Goal: Check status: Check status

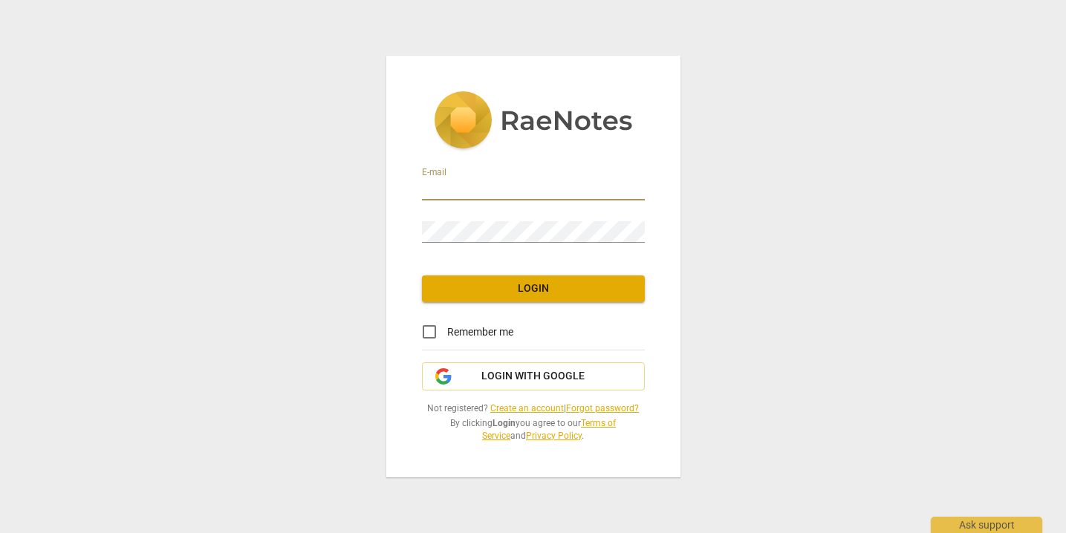
click at [516, 184] on input "email" at bounding box center [533, 190] width 223 height 22
type input "[EMAIL_ADDRESS][DOMAIN_NAME]"
click at [550, 281] on span "Login" at bounding box center [533, 288] width 199 height 15
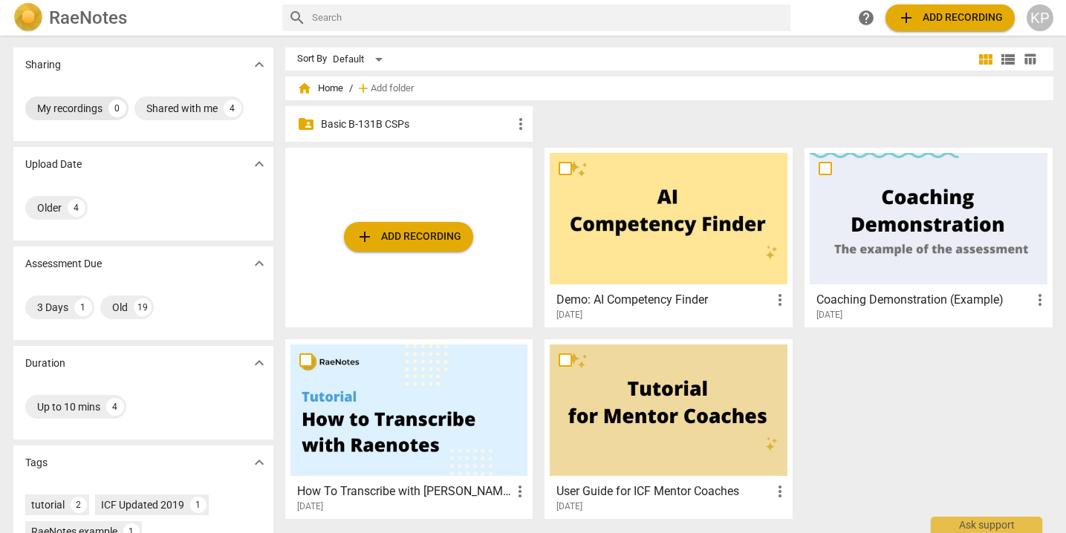
click at [79, 109] on div "My recordings" at bounding box center [69, 108] width 65 height 15
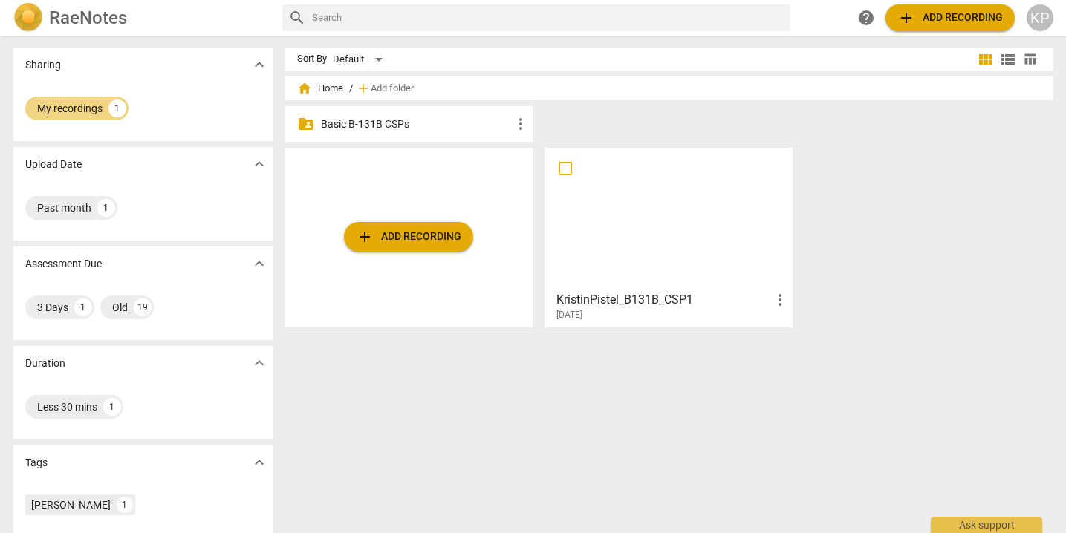
click at [760, 289] on div "KristinPistel_B131B_CSP1 more_vert [DATE]" at bounding box center [669, 302] width 239 height 37
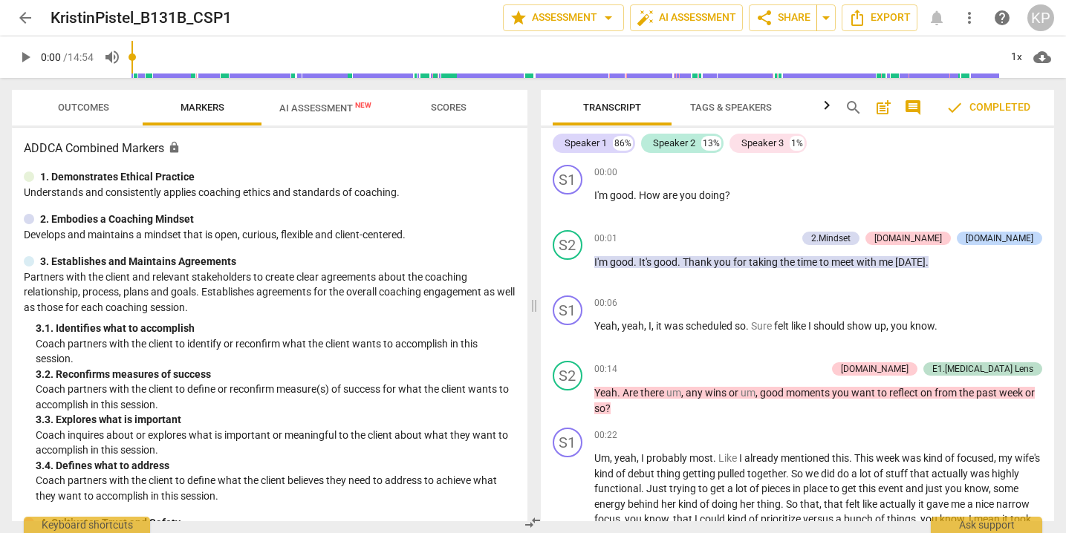
click at [102, 105] on span "Outcomes" at bounding box center [83, 107] width 51 height 11
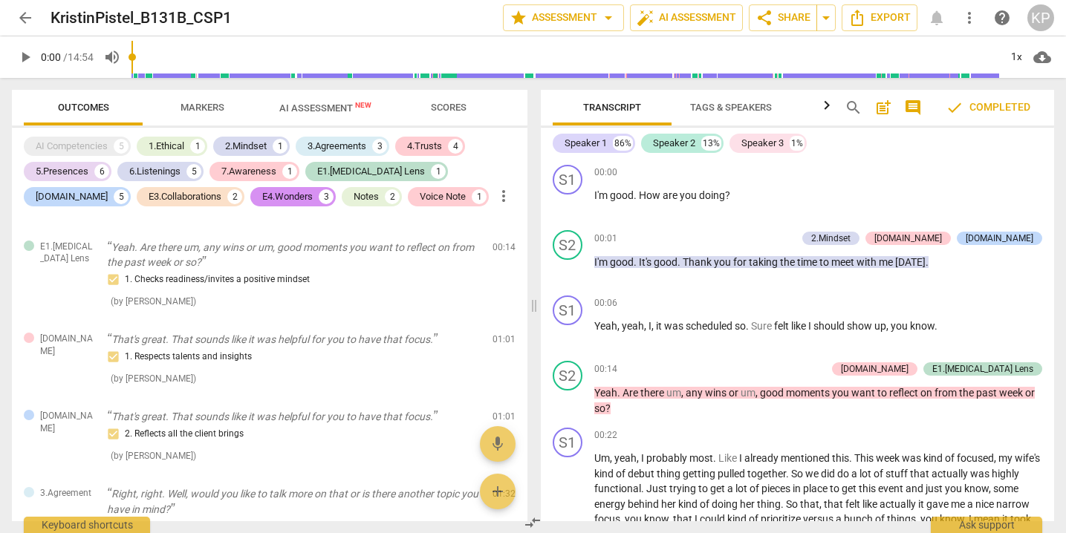
scroll to position [296, 0]
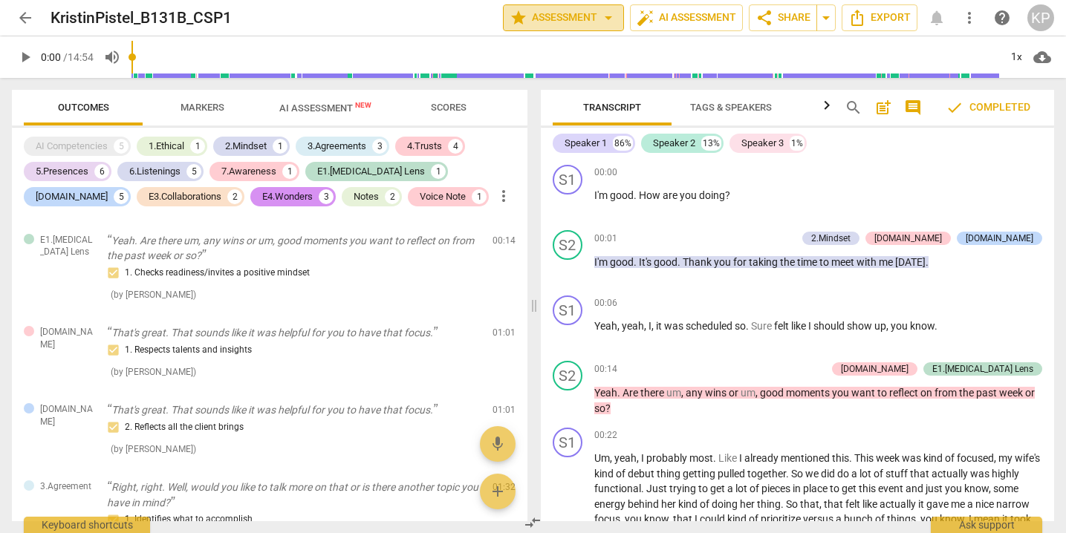
click at [595, 20] on span "star Assessment arrow_drop_down" at bounding box center [563, 18] width 108 height 18
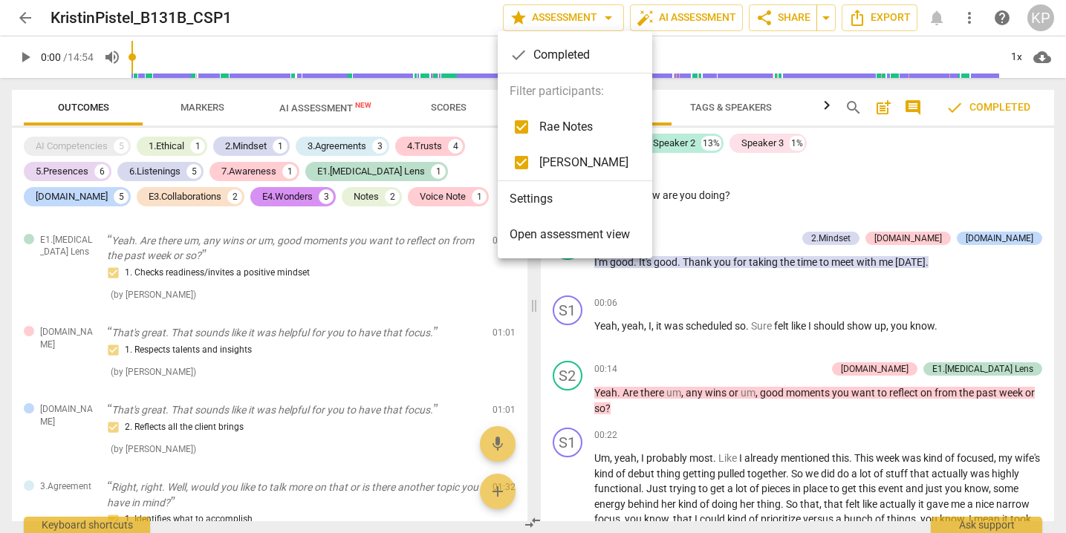
click at [454, 19] on div at bounding box center [533, 266] width 1066 height 533
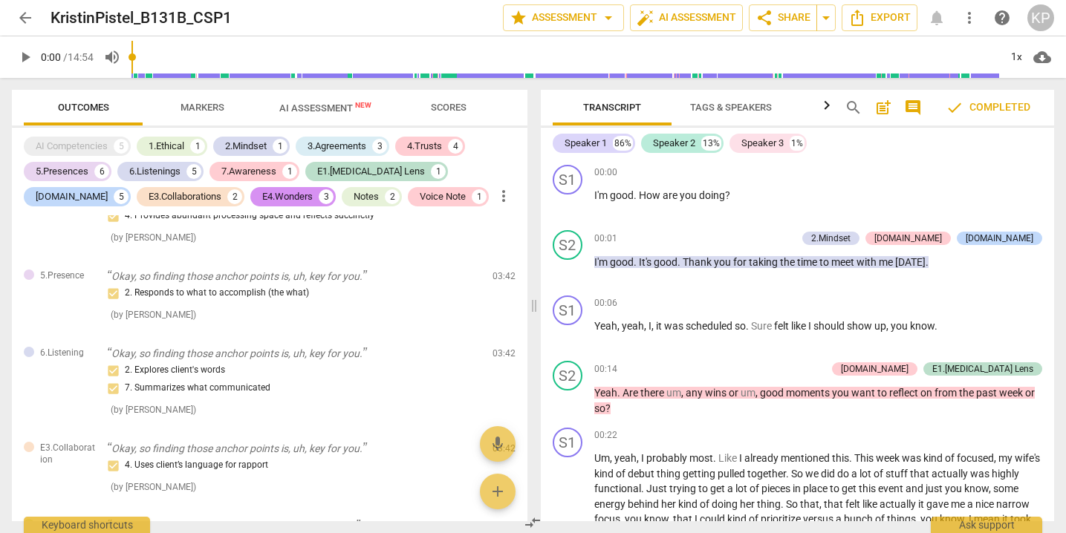
scroll to position [0, 0]
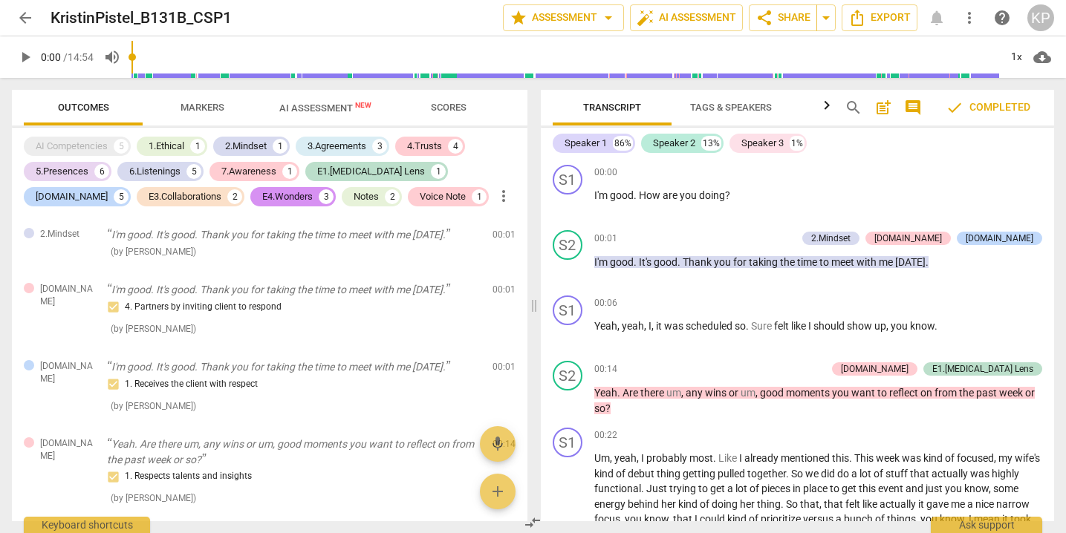
click at [440, 108] on span "Scores" at bounding box center [449, 107] width 36 height 11
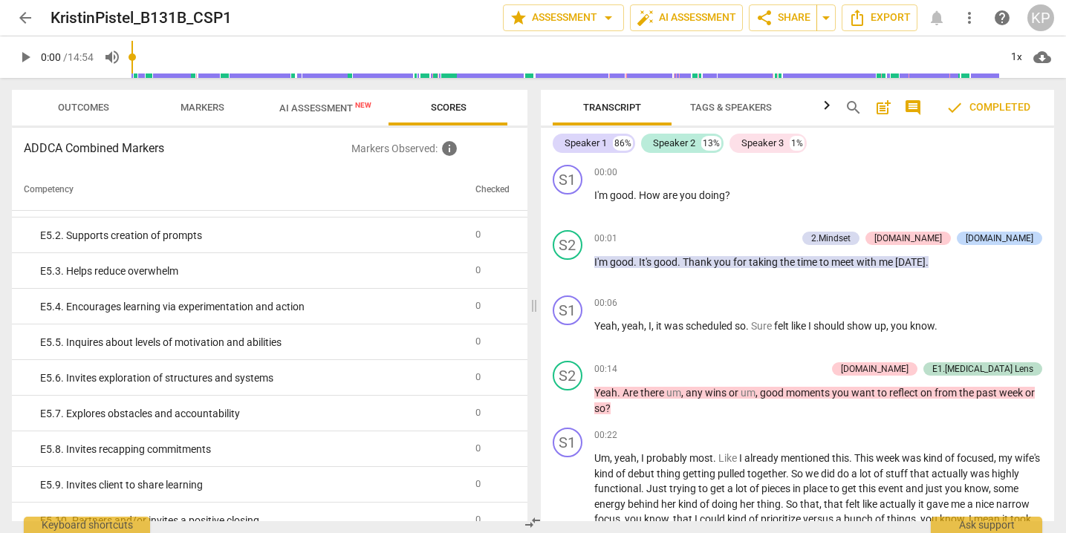
scroll to position [3012, 0]
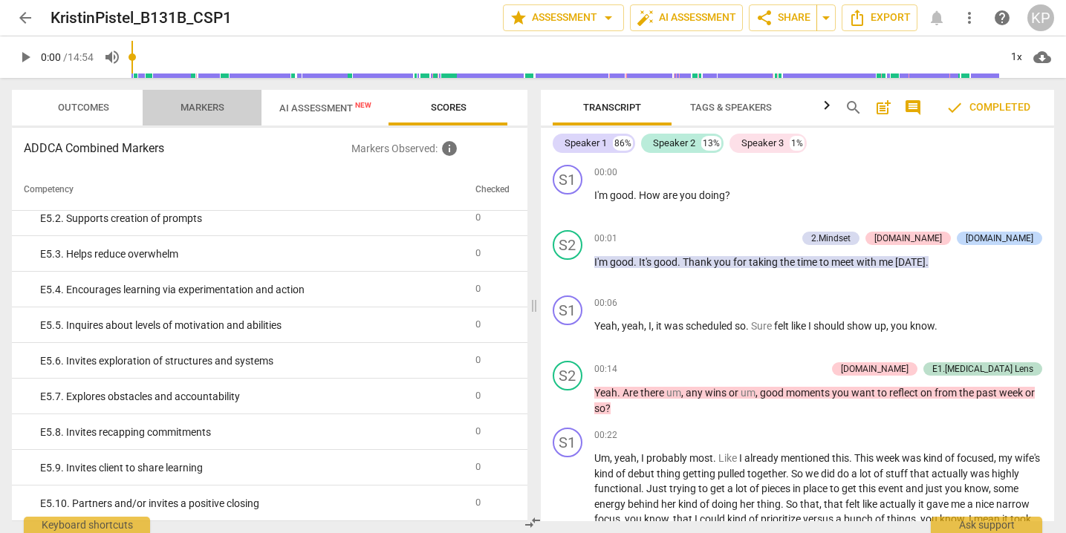
click at [188, 111] on span "Markers" at bounding box center [202, 107] width 44 height 11
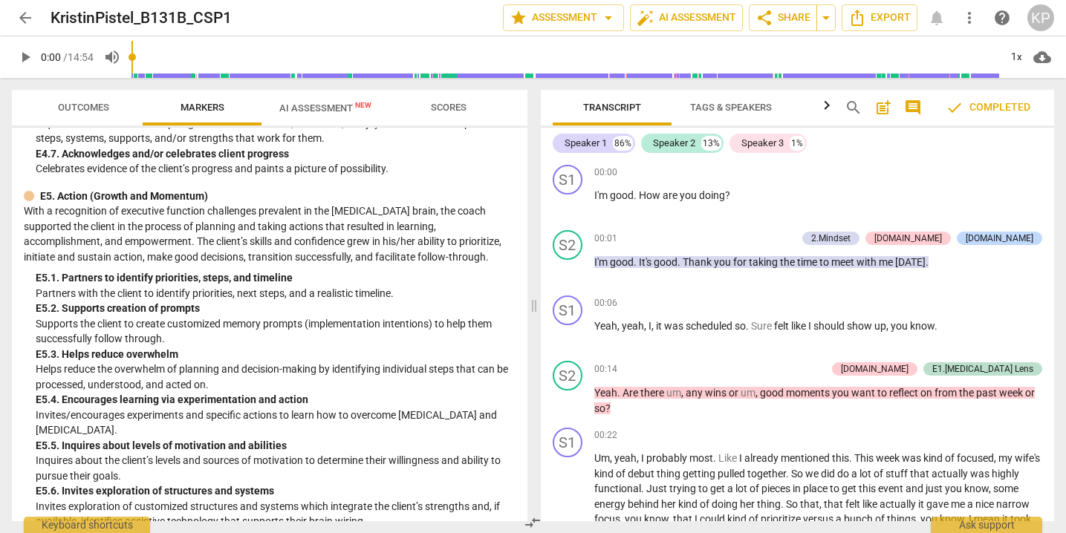
scroll to position [3887, 0]
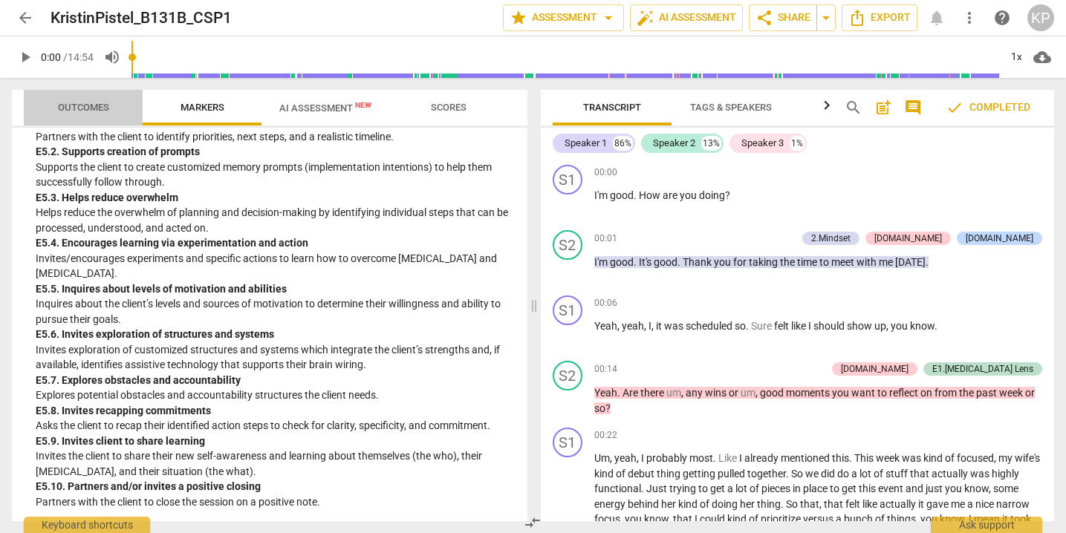
click at [88, 112] on span "Outcomes" at bounding box center [83, 107] width 51 height 11
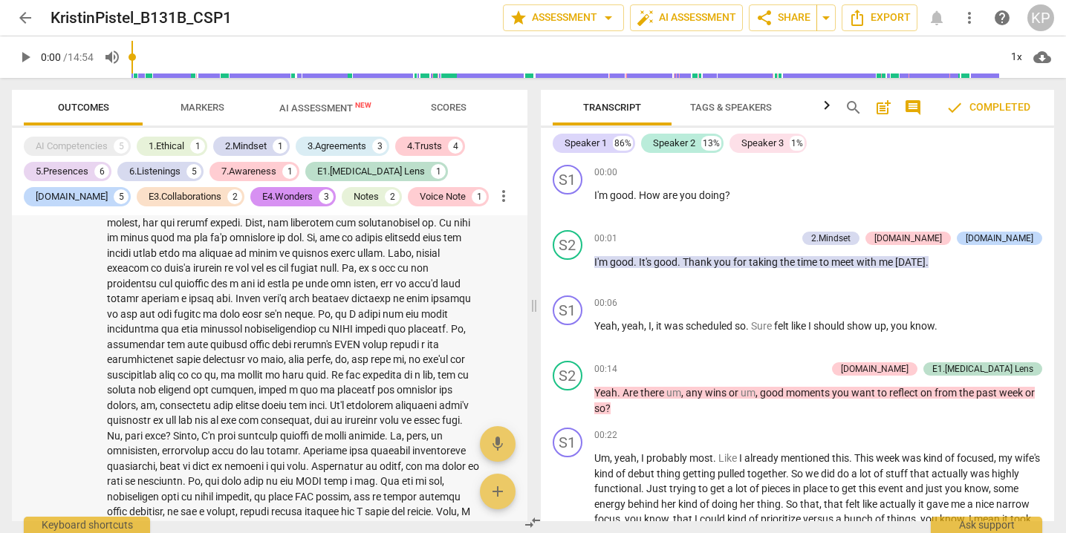
scroll to position [3303, 0]
